Goal: Task Accomplishment & Management: Manage account settings

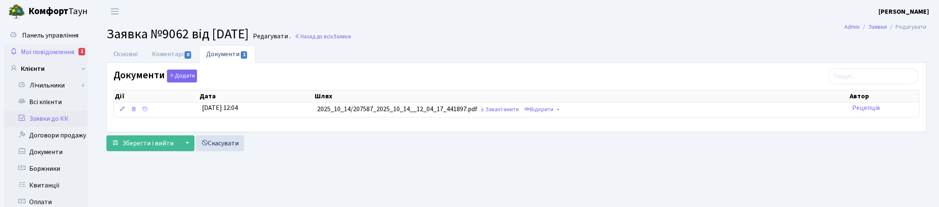
click at [35, 52] on span "Мої повідомлення" at bounding box center [47, 52] width 53 height 9
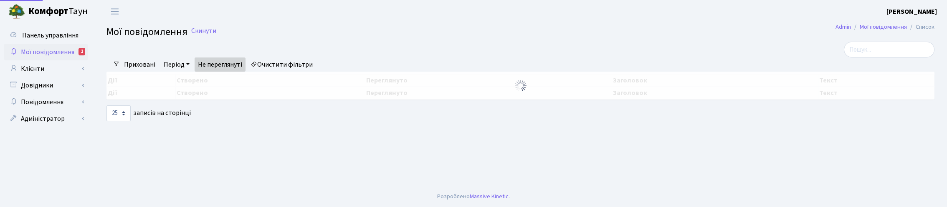
select select "25"
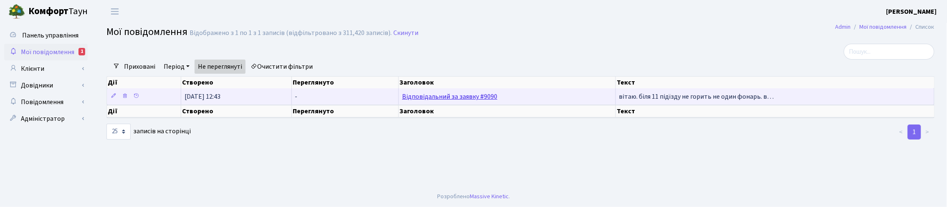
click at [428, 96] on link "Відповідальний за заявку #9090" at bounding box center [449, 96] width 95 height 9
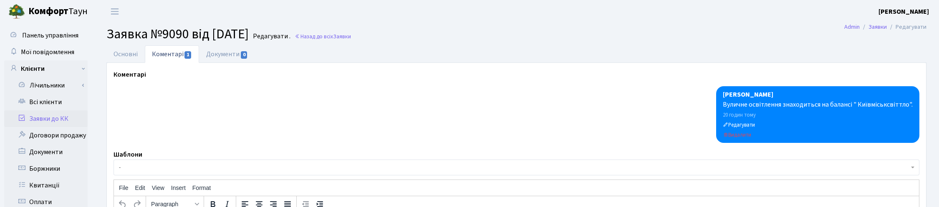
click at [48, 118] on link "Заявки до КК" at bounding box center [45, 119] width 83 height 17
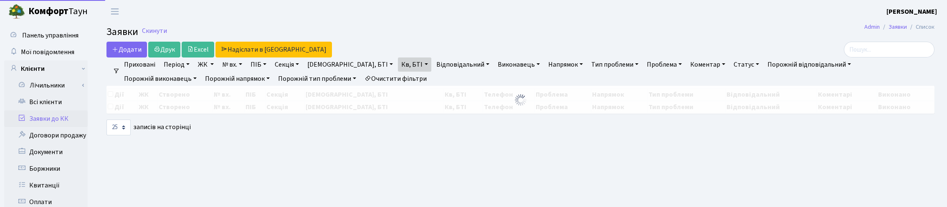
select select "25"
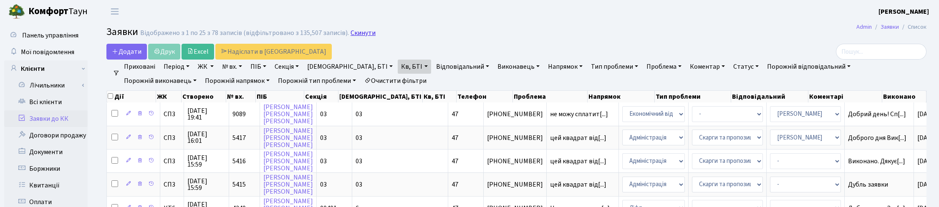
click at [361, 34] on link "Скинути" at bounding box center [363, 33] width 25 height 8
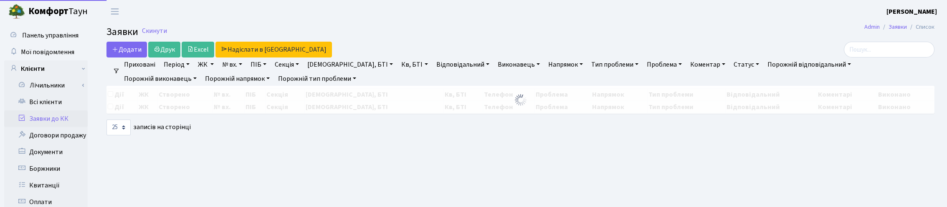
select select "25"
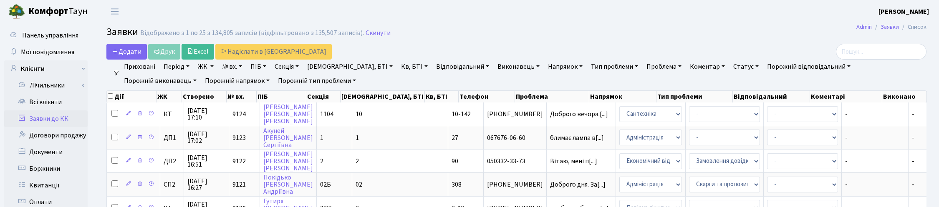
click at [545, 67] on link "Напрямок" at bounding box center [565, 67] width 41 height 14
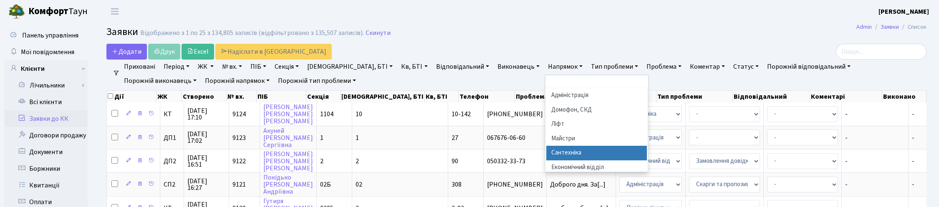
click at [546, 149] on li "Сантехніка" at bounding box center [596, 153] width 101 height 15
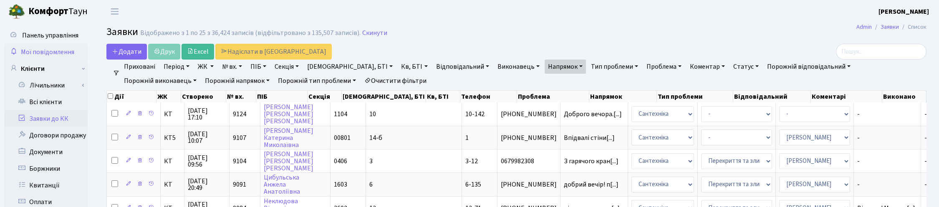
click at [42, 50] on span "Мої повідомлення" at bounding box center [47, 52] width 53 height 9
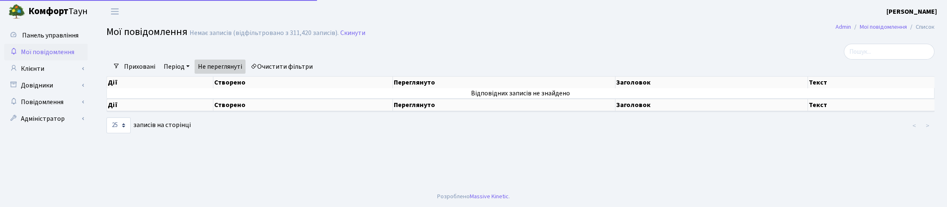
select select "25"
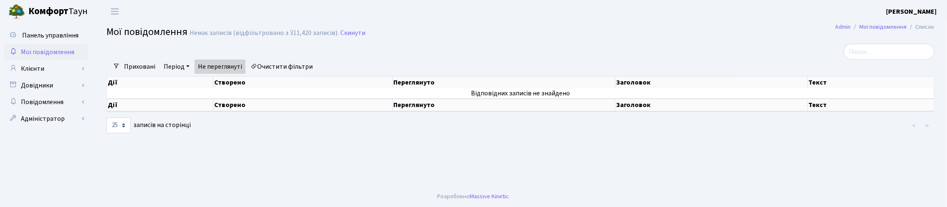
click at [283, 65] on link "Очистити фільтри" at bounding box center [281, 67] width 69 height 14
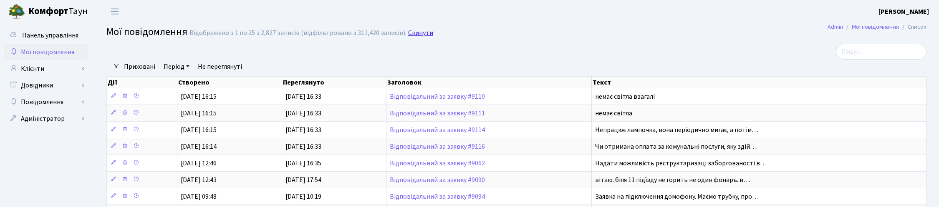
click at [419, 32] on link "Скинути" at bounding box center [420, 33] width 25 height 8
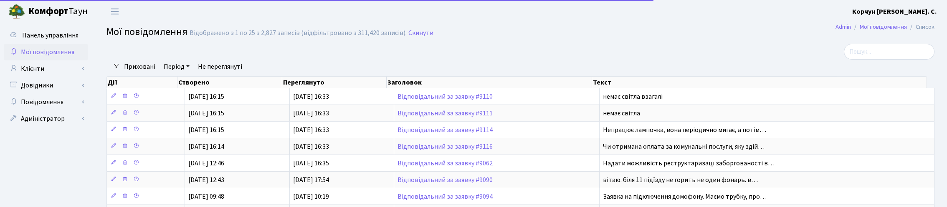
select select "25"
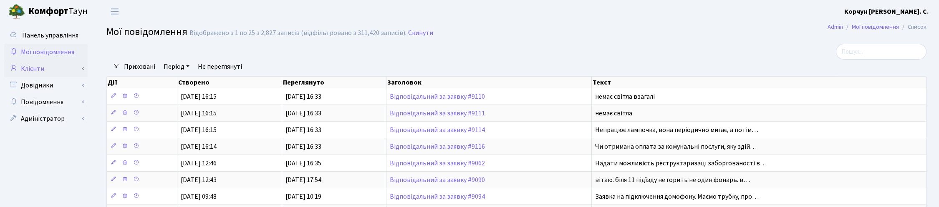
click at [28, 62] on link "Клієнти" at bounding box center [45, 69] width 83 height 17
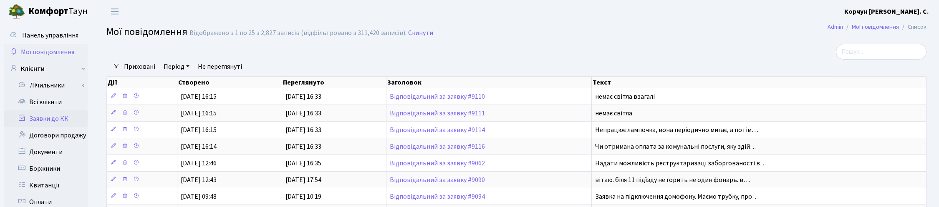
click at [46, 119] on link "Заявки до КК" at bounding box center [45, 119] width 83 height 17
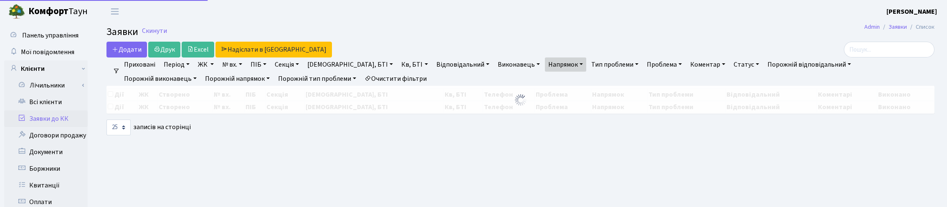
select select "25"
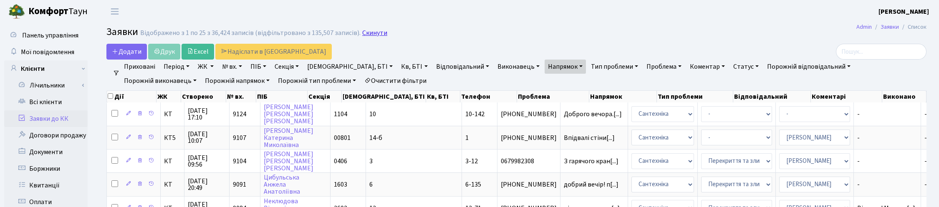
click at [374, 33] on link "Скинути" at bounding box center [374, 33] width 25 height 8
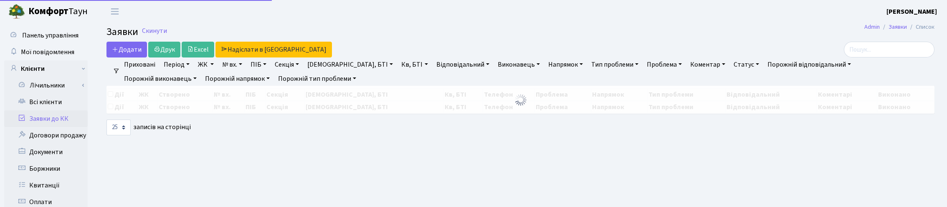
select select "25"
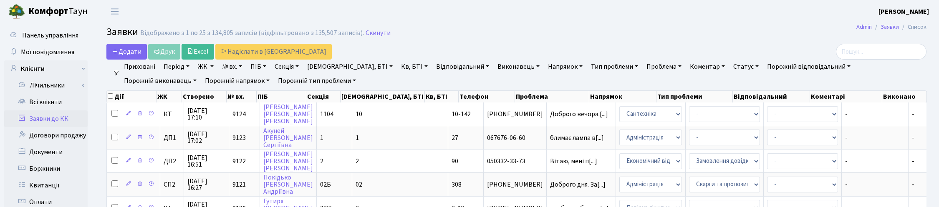
click at [545, 65] on link "Напрямок" at bounding box center [565, 67] width 41 height 14
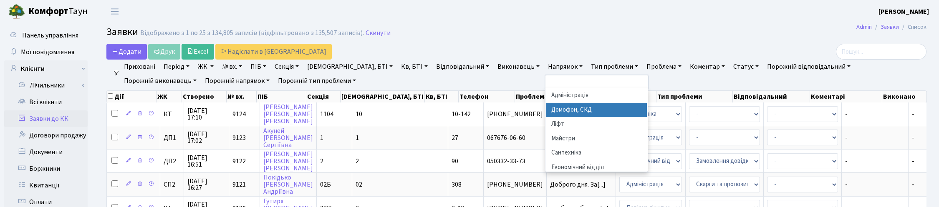
click at [546, 109] on li "Домофон, СКД" at bounding box center [596, 110] width 101 height 15
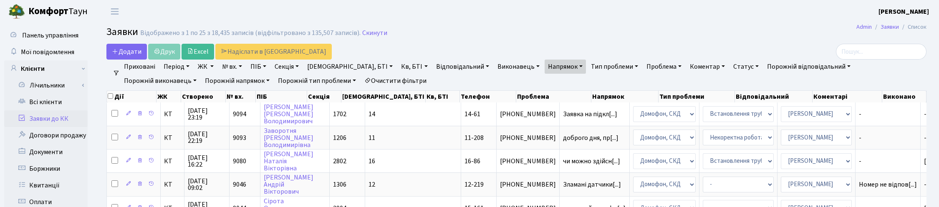
click at [730, 68] on link "Статус" at bounding box center [746, 67] width 32 height 14
click at [730, 116] on link "Не виконано" at bounding box center [763, 117] width 66 height 13
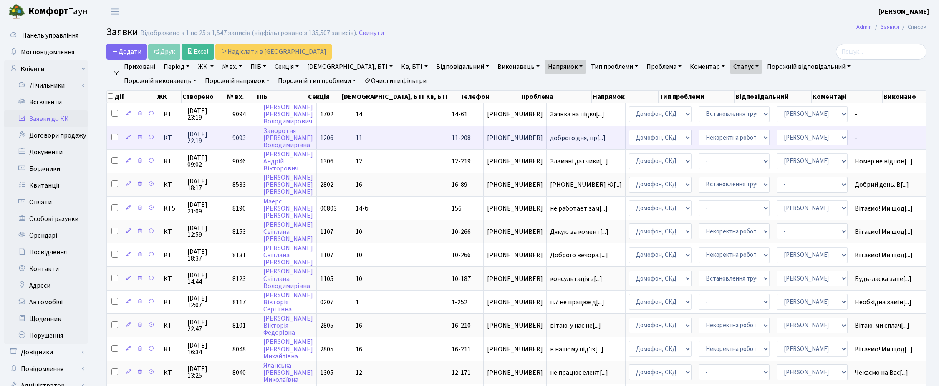
click at [203, 136] on span "14.10.2025 22:19" at bounding box center [206, 137] width 38 height 13
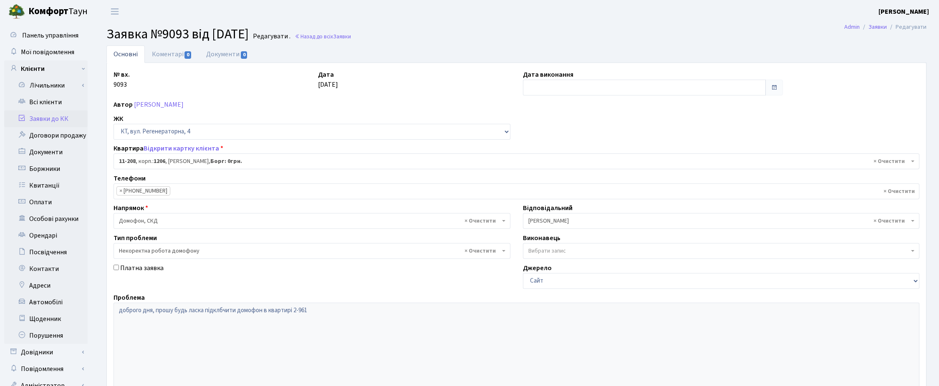
select select "7026"
select select "38"
click at [333, 33] on link "Назад до всіх Заявки" at bounding box center [323, 37] width 56 height 8
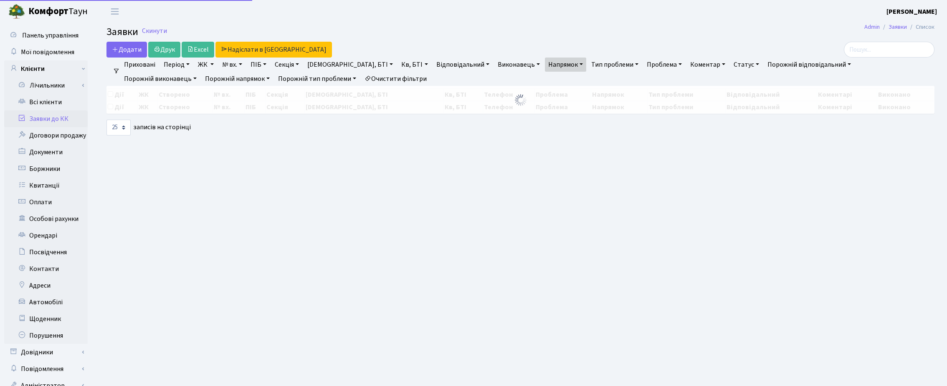
select select "25"
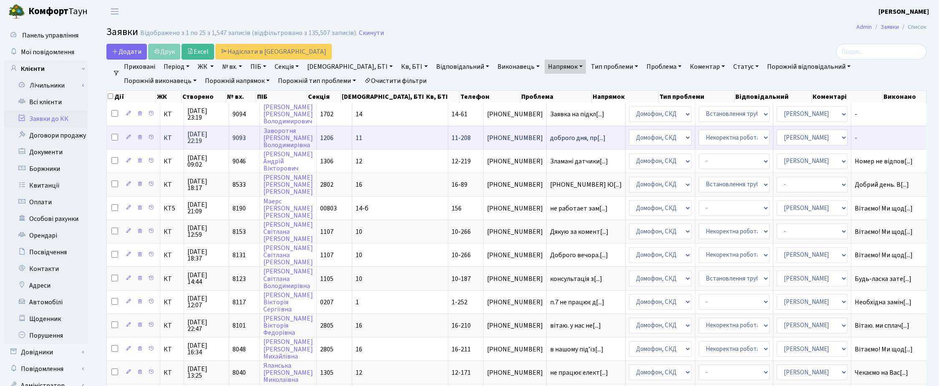
click at [116, 138] on input "checkbox" at bounding box center [114, 137] width 7 height 7
checkbox input "true"
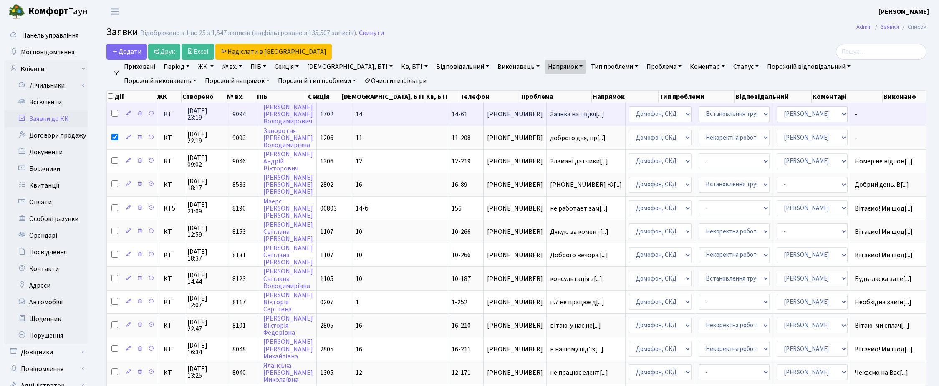
click at [114, 113] on input "checkbox" at bounding box center [114, 113] width 7 height 7
checkbox input "true"
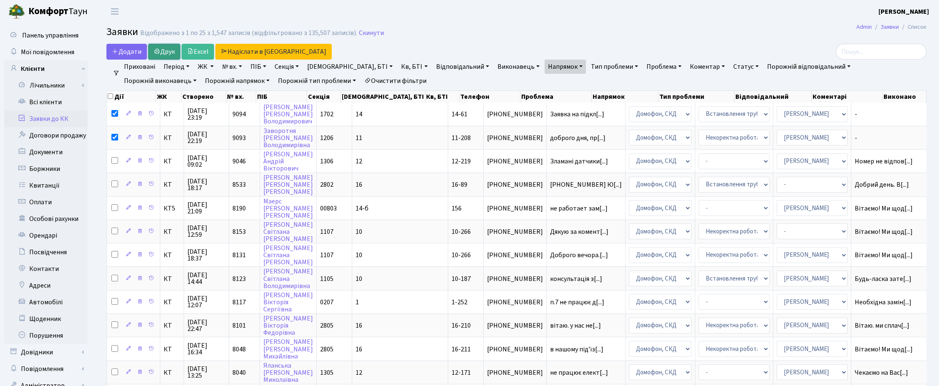
click at [165, 53] on link "Друк" at bounding box center [164, 52] width 32 height 16
click at [111, 96] on input "checkbox" at bounding box center [110, 95] width 5 height 5
checkbox input "true"
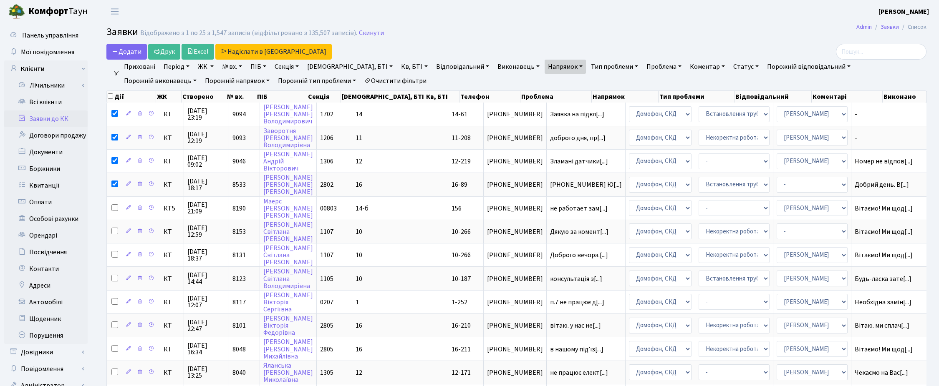
checkbox input "true"
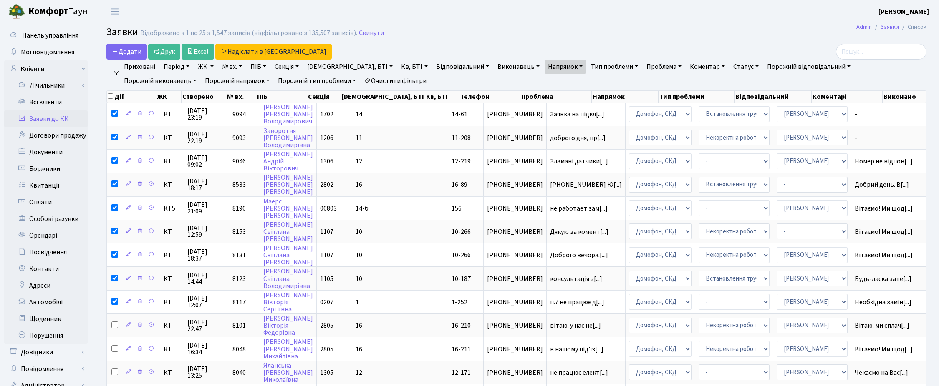
checkbox input "true"
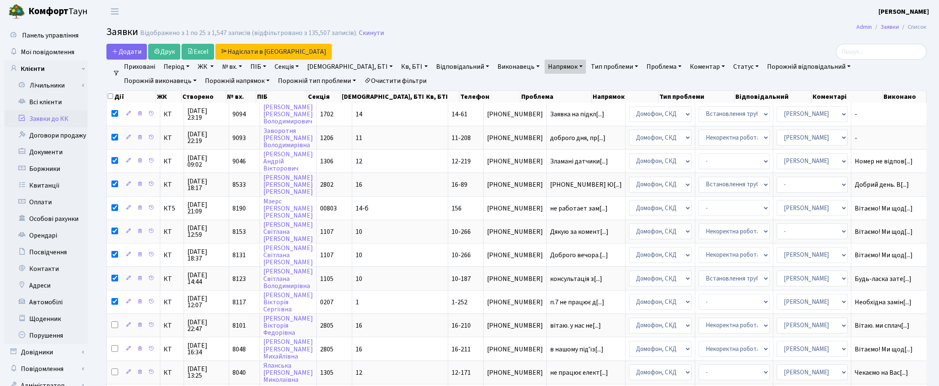
checkbox input "true"
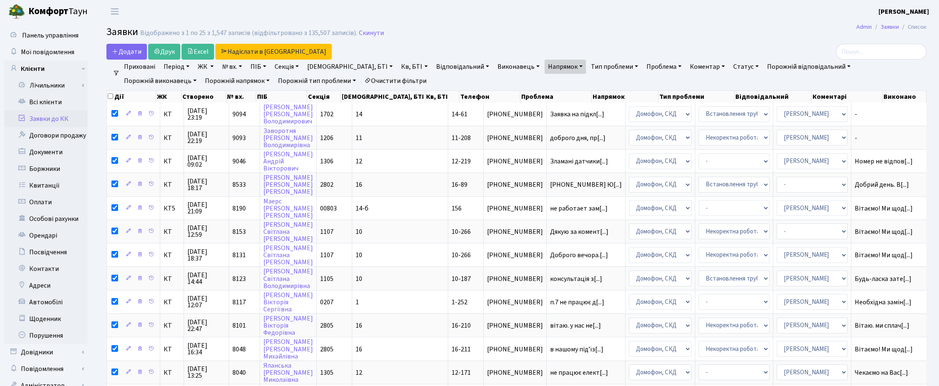
checkbox input "true"
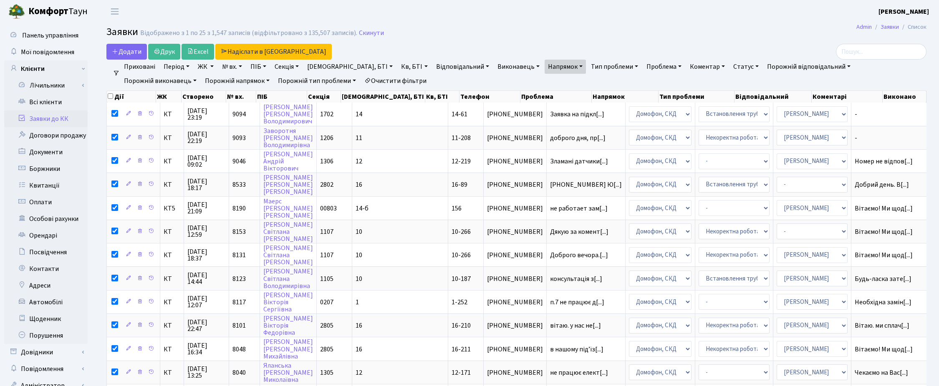
checkbox input "true"
click at [111, 96] on input "checkbox" at bounding box center [110, 95] width 5 height 5
checkbox input "false"
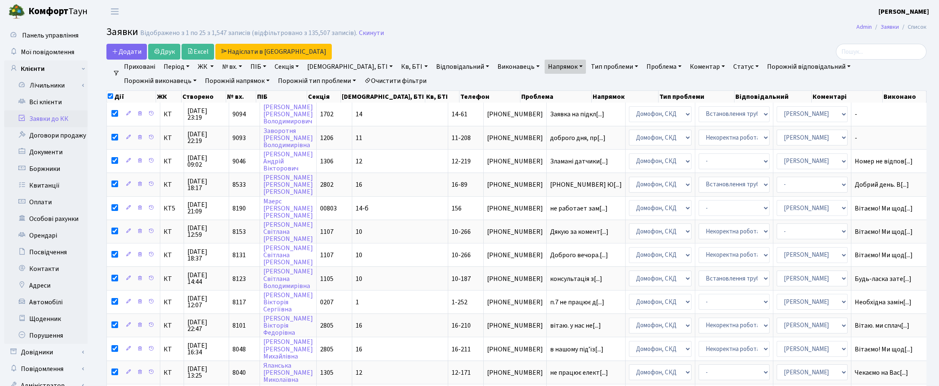
checkbox input "false"
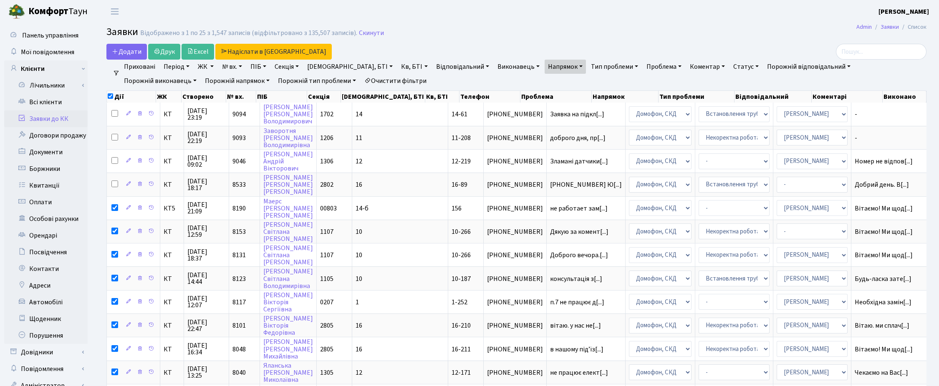
checkbox input "false"
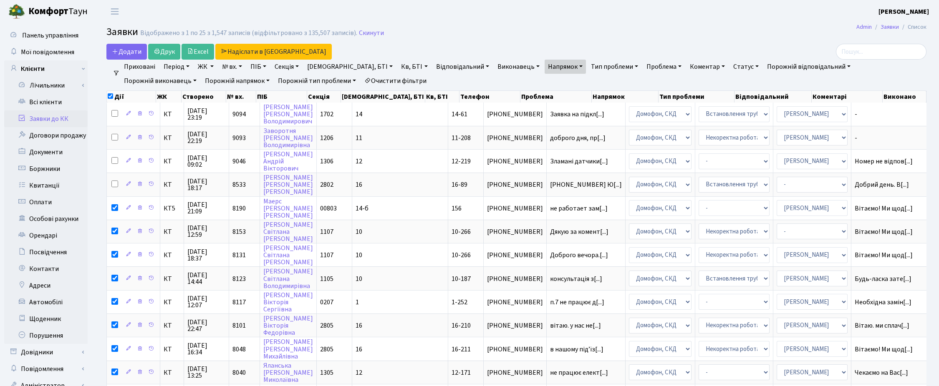
checkbox input "false"
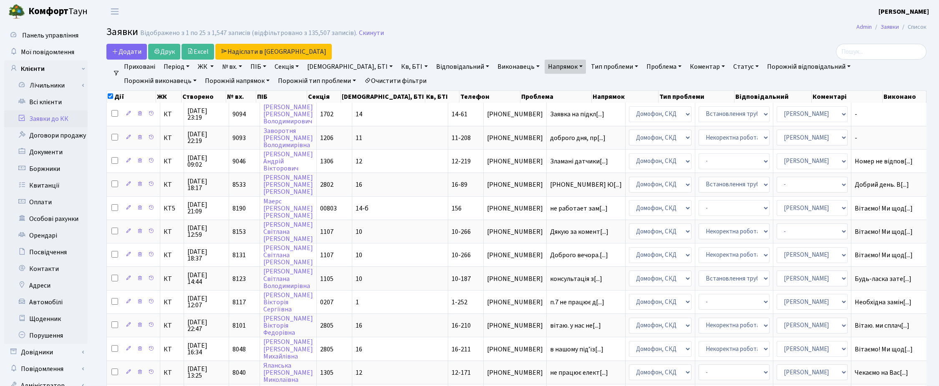
checkbox input "false"
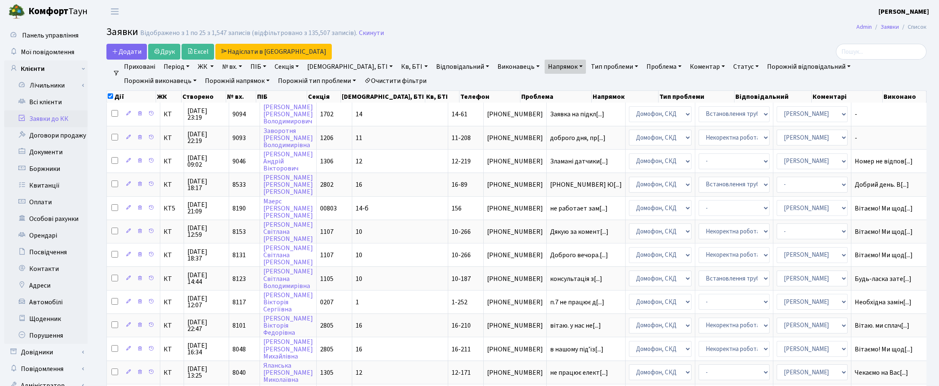
checkbox input "false"
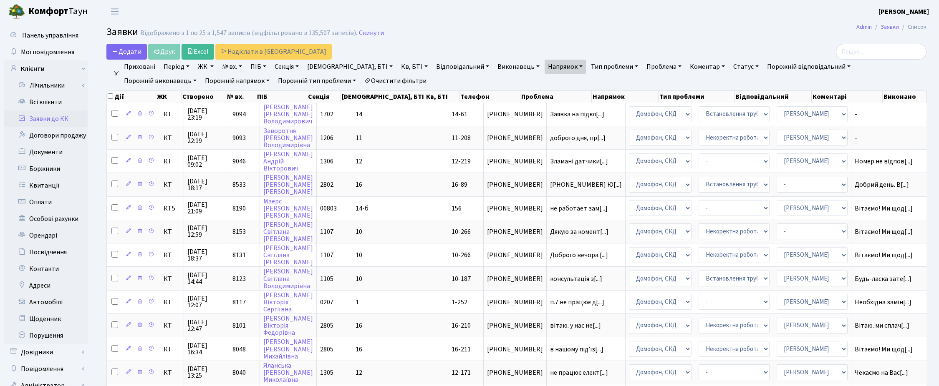
click at [545, 67] on link "Напрямок" at bounding box center [565, 67] width 41 height 14
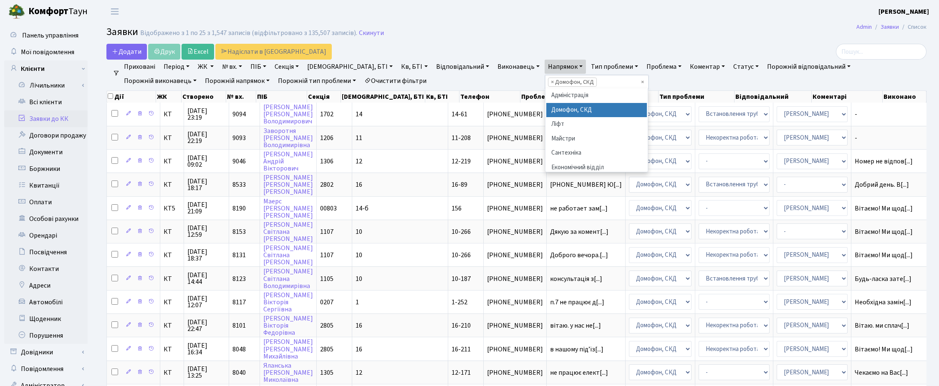
click at [548, 80] on li "× Домофон, СКД" at bounding box center [572, 82] width 49 height 9
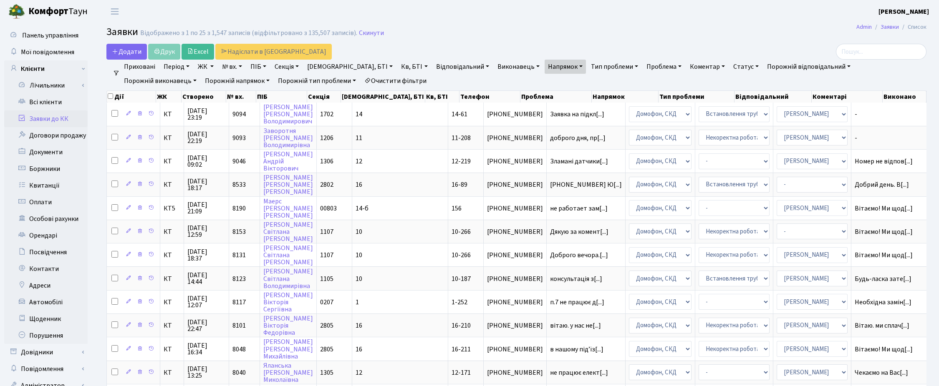
click at [545, 69] on link "Напрямок" at bounding box center [565, 67] width 41 height 14
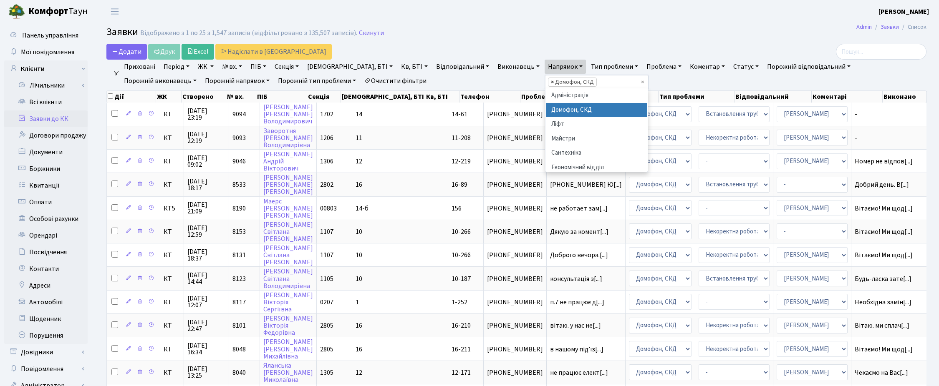
click at [551, 83] on span "×" at bounding box center [552, 82] width 3 height 8
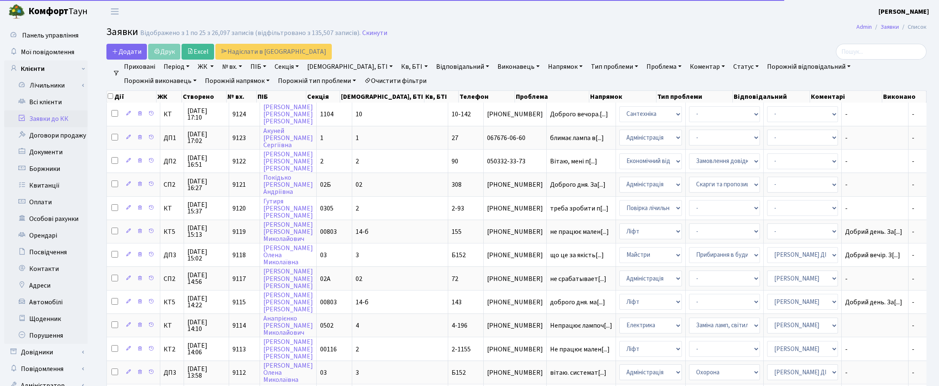
click at [545, 67] on link "Напрямок" at bounding box center [565, 67] width 41 height 14
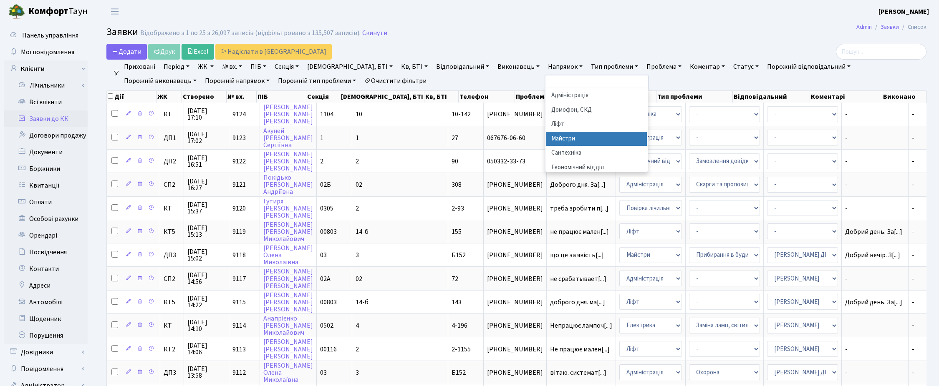
scroll to position [52, 0]
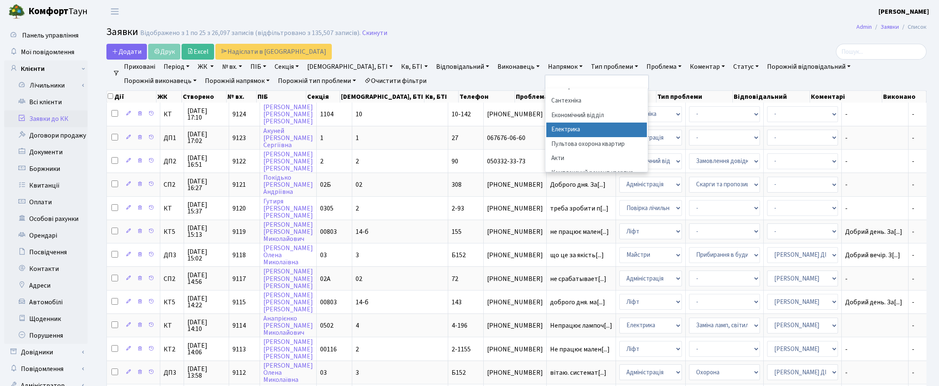
click at [546, 132] on li "Електрика" at bounding box center [596, 130] width 101 height 15
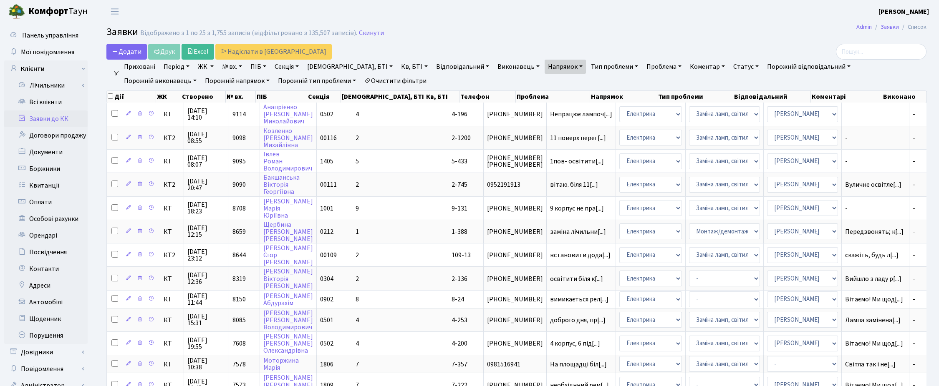
click at [730, 67] on link "Статус" at bounding box center [746, 67] width 32 height 14
click at [730, 113] on link "Не виконано" at bounding box center [763, 117] width 66 height 13
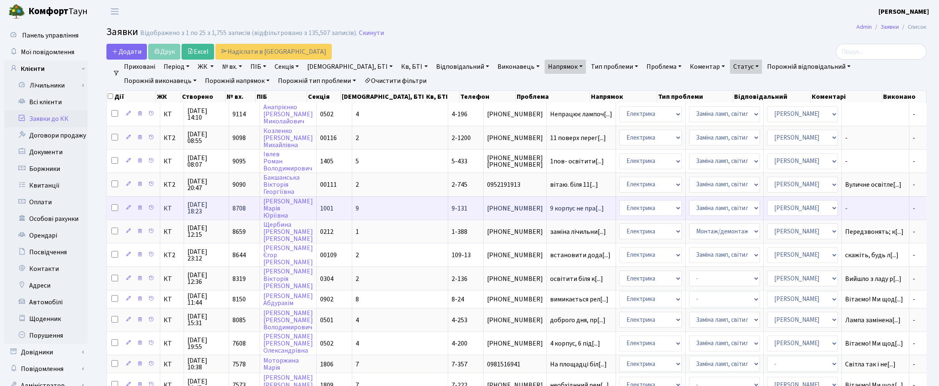
click at [113, 204] on input "checkbox" at bounding box center [114, 207] width 7 height 7
checkbox input "true"
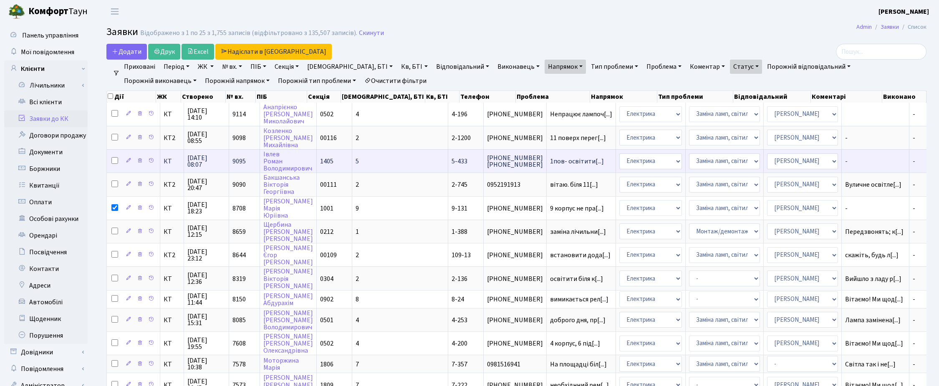
click at [114, 157] on input "checkbox" at bounding box center [114, 160] width 7 height 7
checkbox input "true"
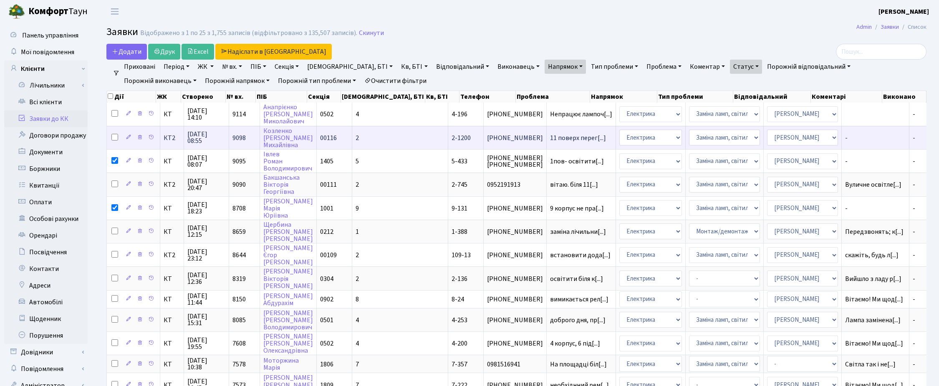
click at [114, 137] on input "checkbox" at bounding box center [114, 137] width 7 height 7
checkbox input "true"
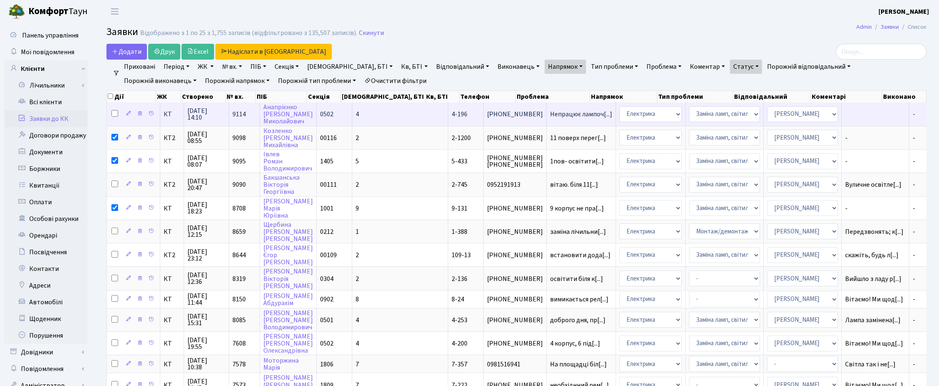
click at [115, 116] on input "checkbox" at bounding box center [114, 113] width 7 height 7
checkbox input "true"
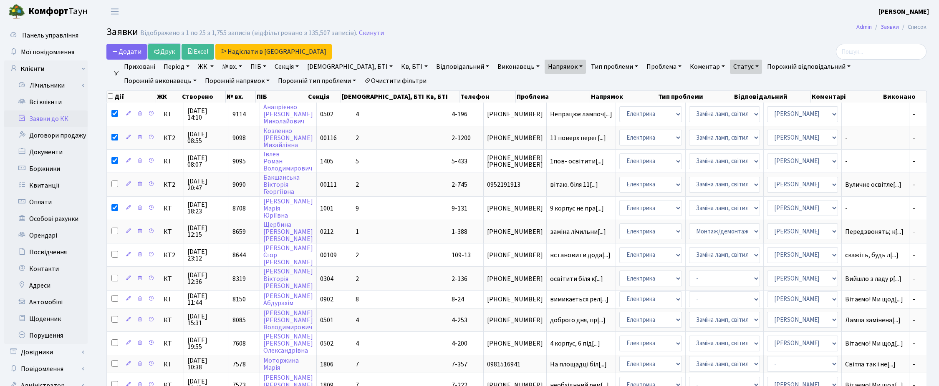
drag, startPoint x: 170, startPoint y: 49, endPoint x: 515, endPoint y: 54, distance: 345.6
click at [169, 49] on link "Друк" at bounding box center [164, 52] width 32 height 16
click at [111, 97] on input "checkbox" at bounding box center [110, 95] width 5 height 5
checkbox input "true"
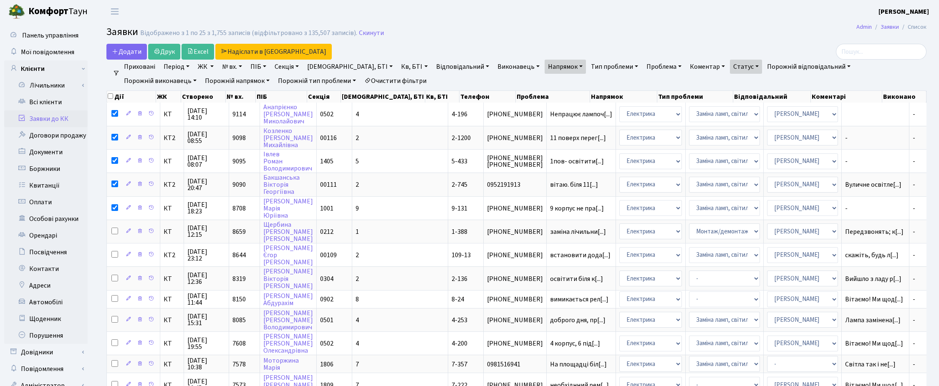
checkbox input "true"
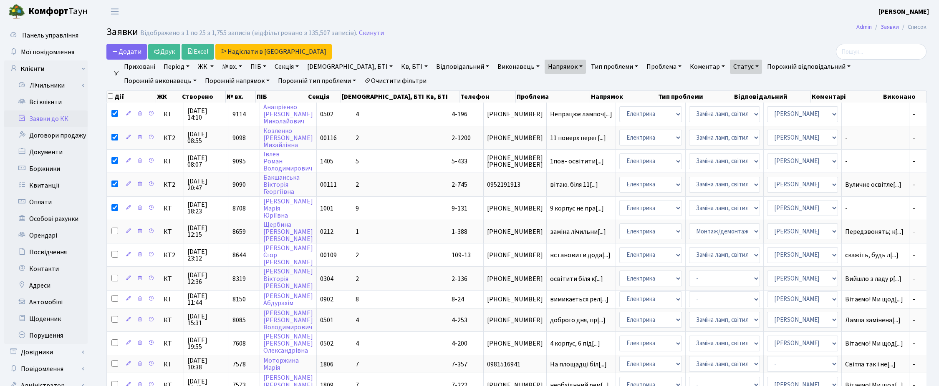
checkbox input "true"
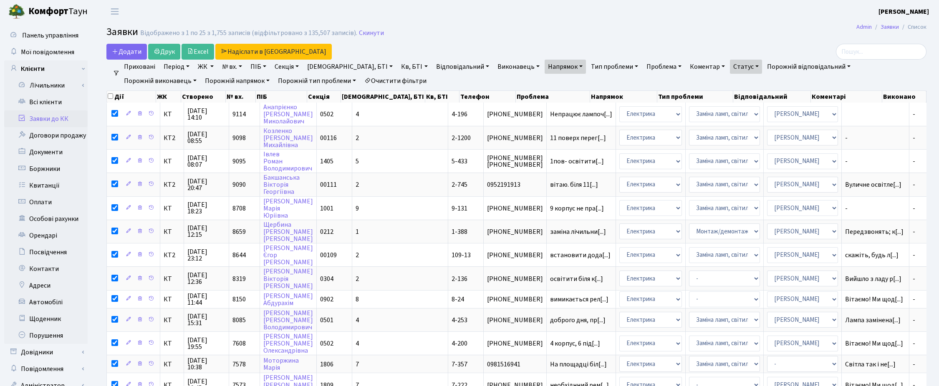
checkbox input "true"
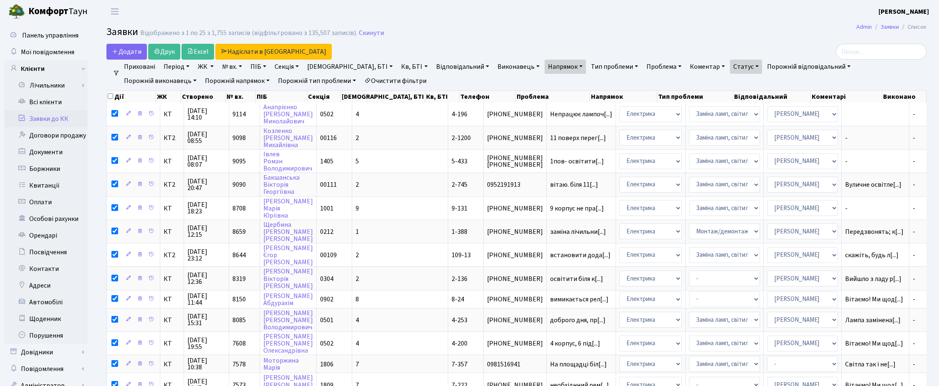
checkbox input "true"
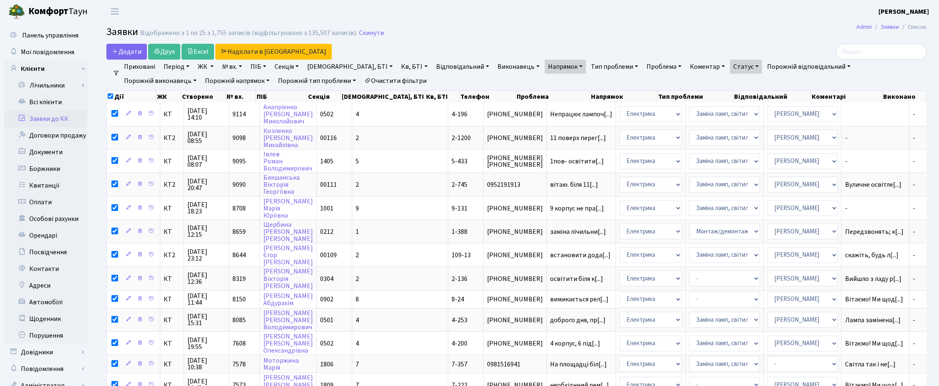
checkbox input "true"
click at [111, 97] on input "checkbox" at bounding box center [110, 95] width 5 height 5
checkbox input "false"
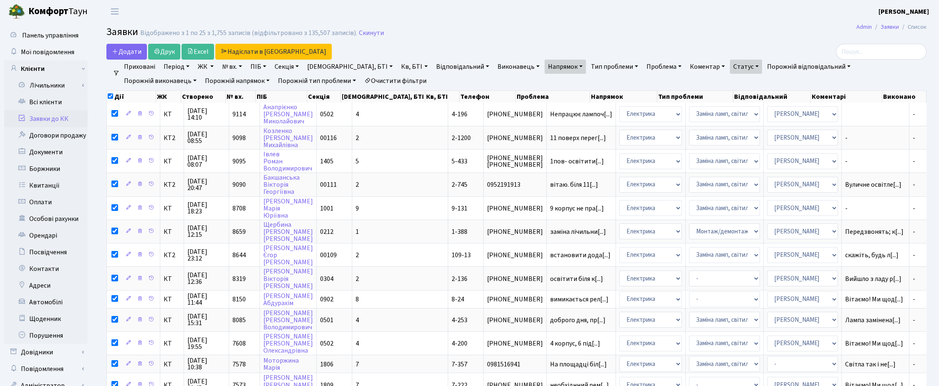
checkbox input "false"
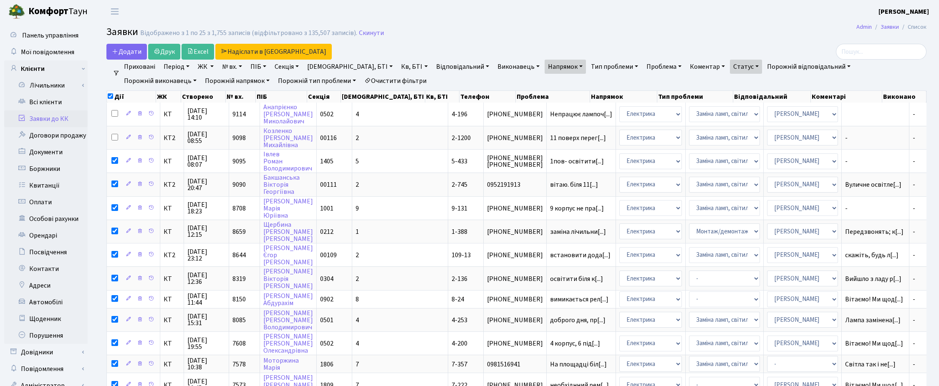
checkbox input "false"
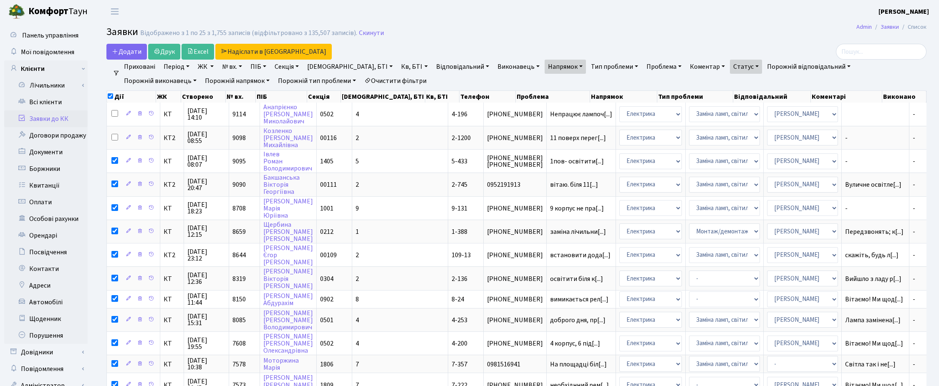
checkbox input "false"
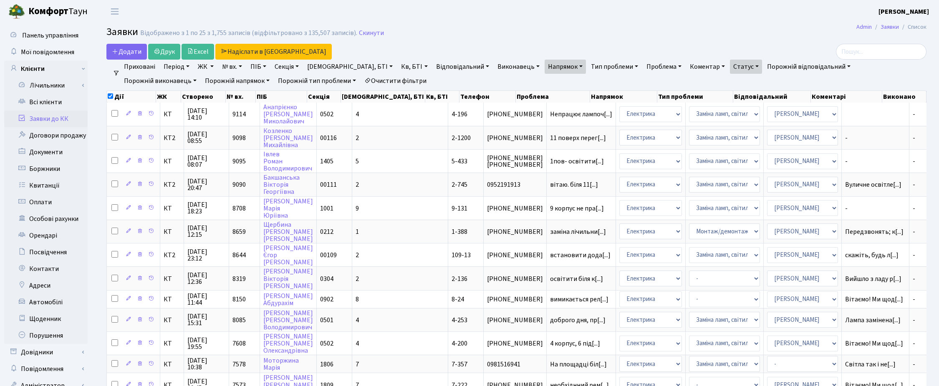
checkbox input "false"
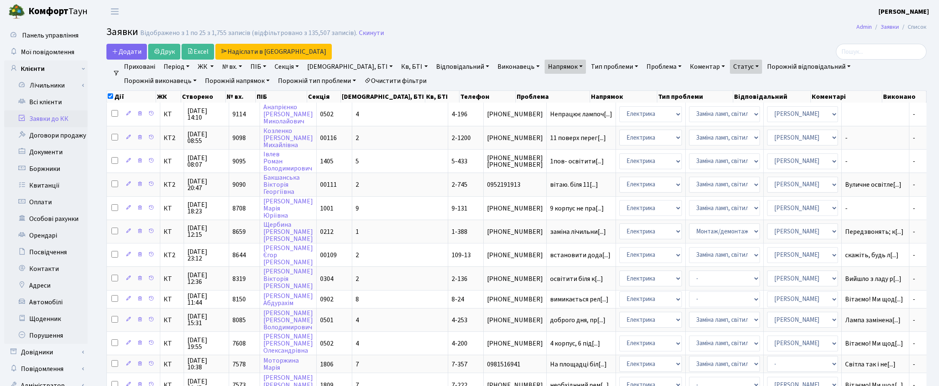
checkbox input "false"
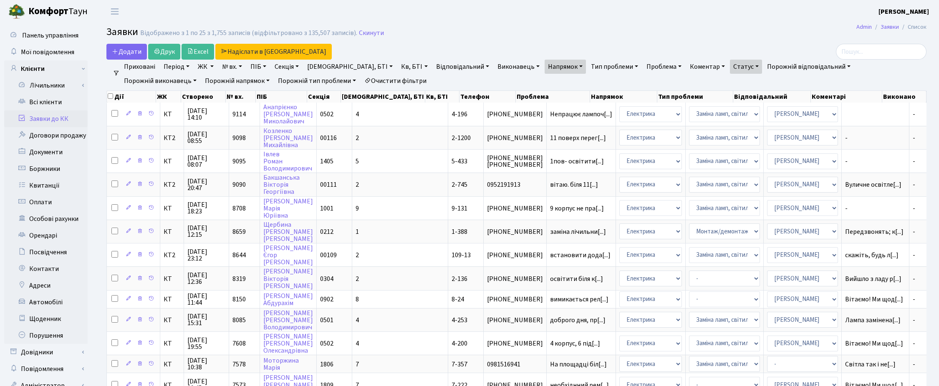
checkbox input "false"
click at [554, 23] on main "Admin Заявки Список Заявки Відображено з 1 по 25 з 1,755 записів (відфільтрован…" at bounding box center [516, 369] width 845 height 692
